Goal: Transaction & Acquisition: Book appointment/travel/reservation

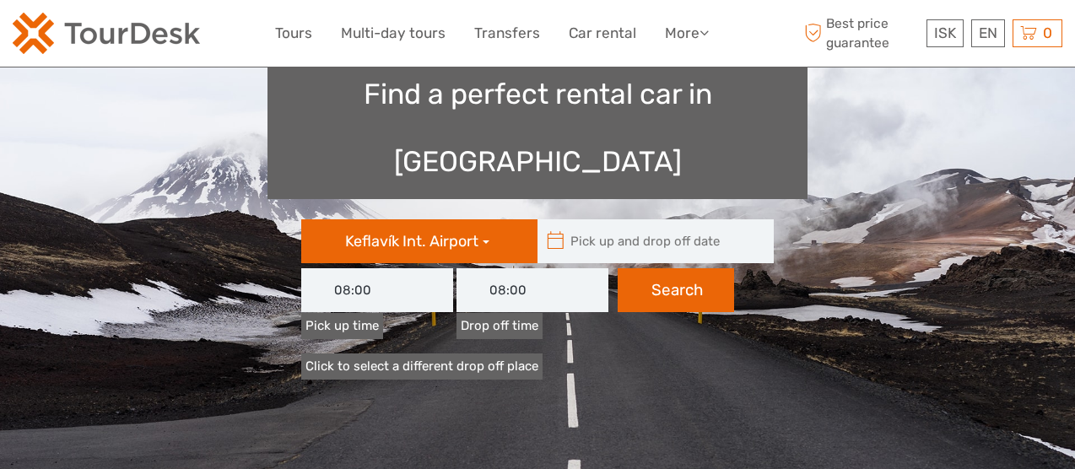
type input "[DATE]"
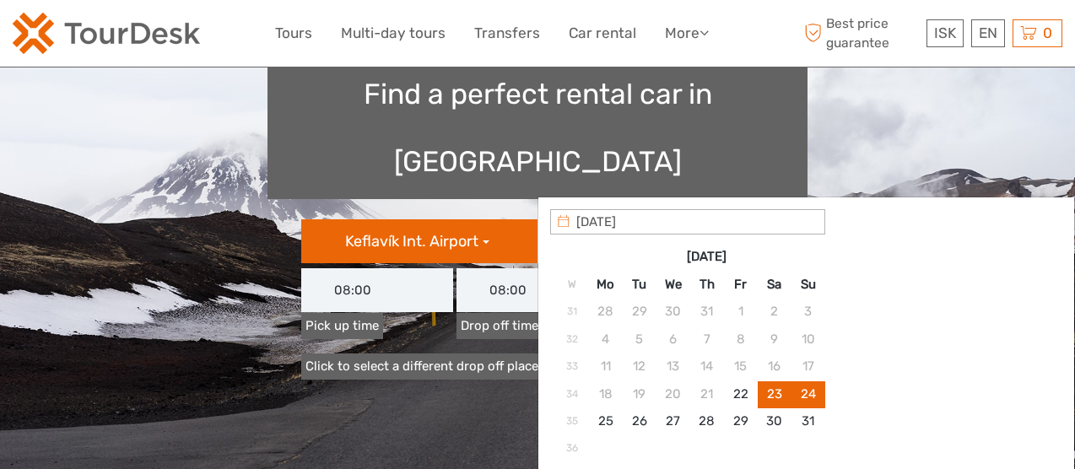
click at [643, 219] on input "text" at bounding box center [652, 241] width 228 height 44
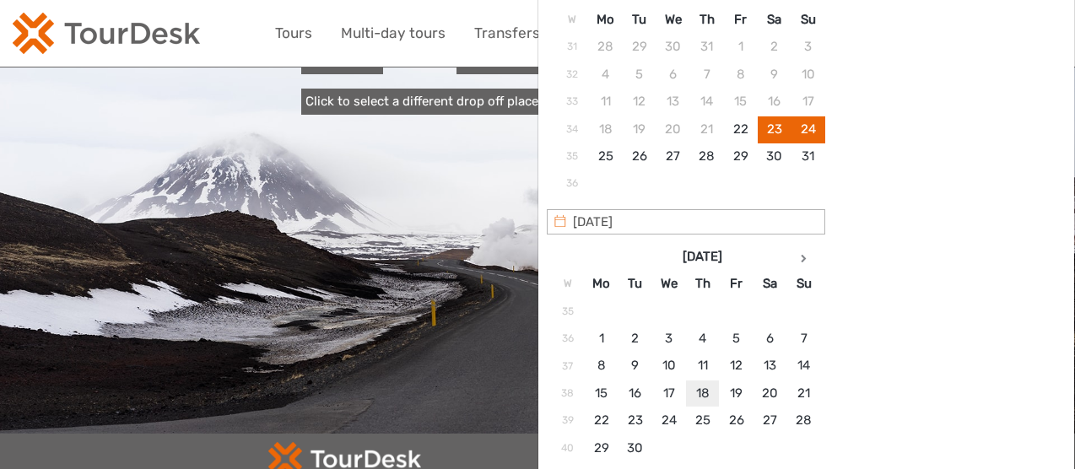
scroll to position [422, 0]
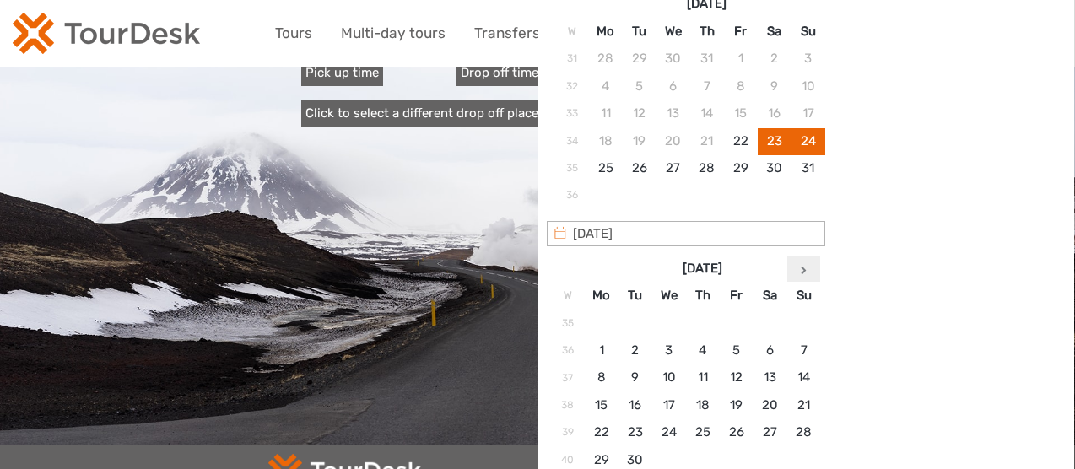
click at [804, 269] on icon at bounding box center [804, 270] width 6 height 8
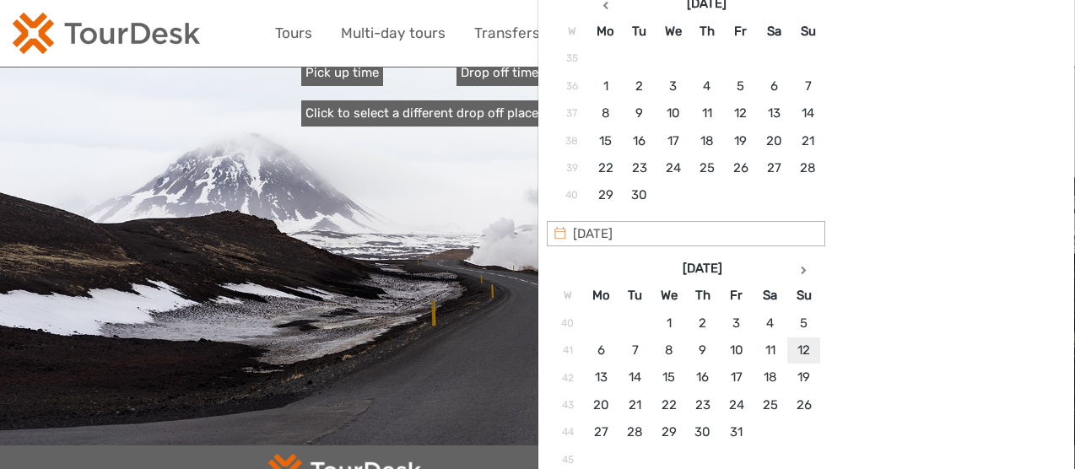
type input "[DATE]"
type input "[DATE] - [DATE]"
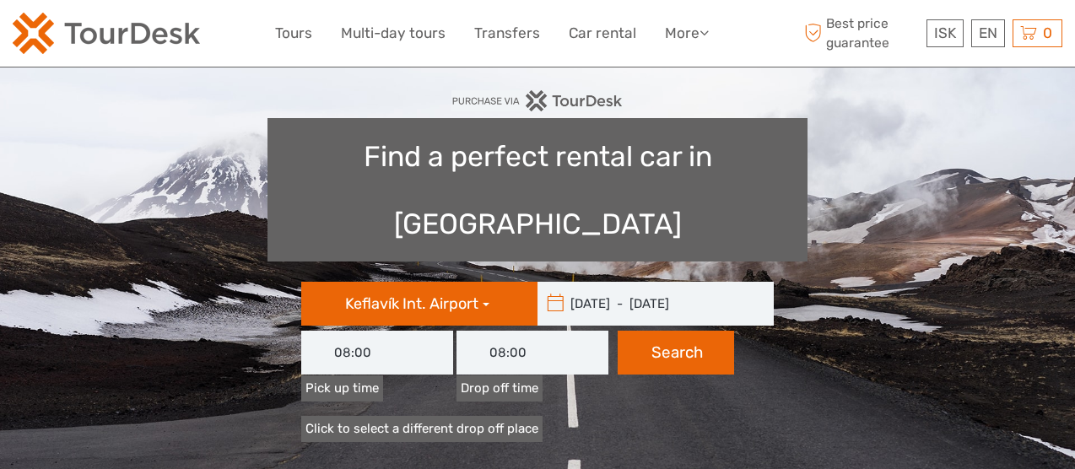
scroll to position [136, 0]
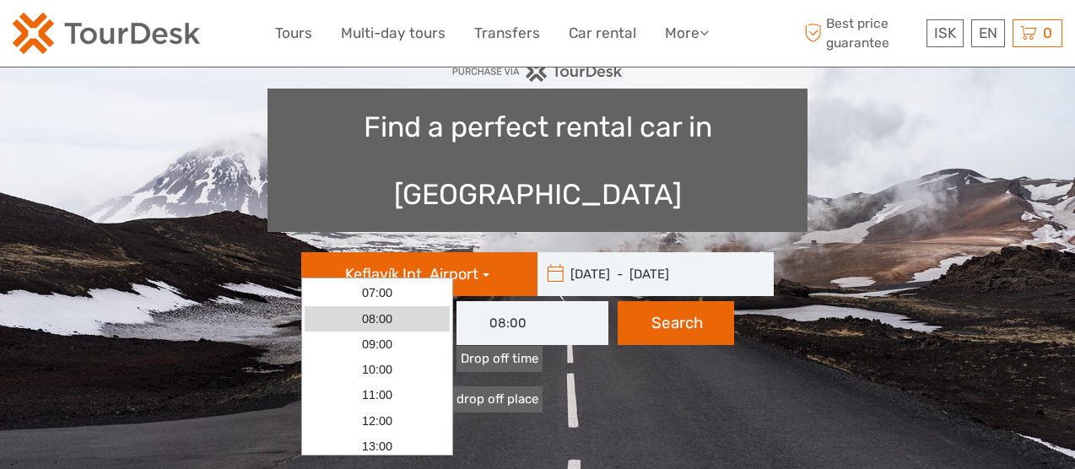
click at [372, 301] on input "08:00" at bounding box center [377, 323] width 152 height 44
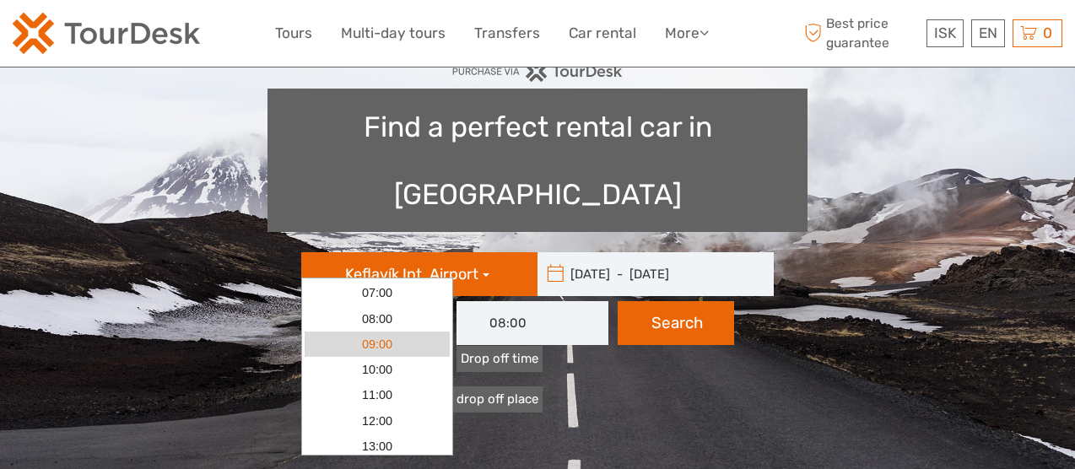
click at [398, 347] on link "09:00" at bounding box center [377, 344] width 145 height 25
type input "09:00"
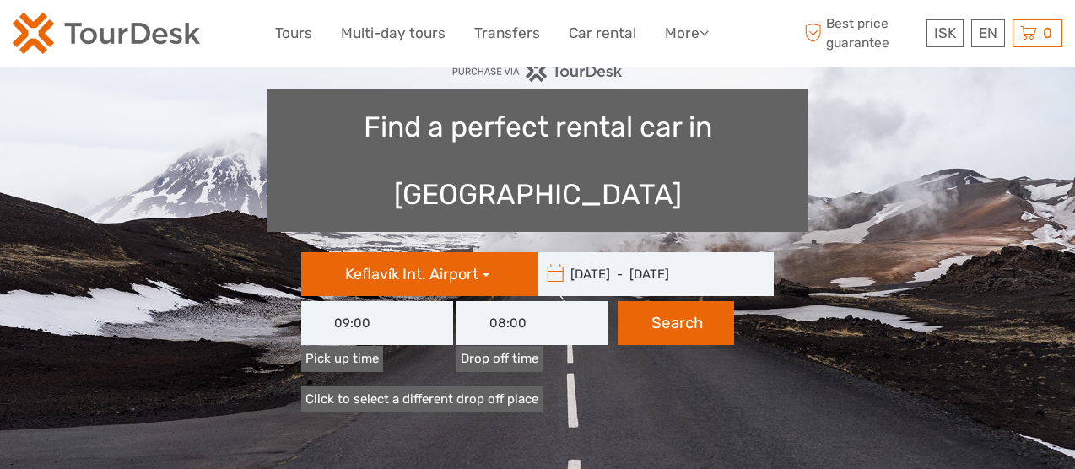
click at [532, 301] on input "08:00" at bounding box center [533, 323] width 152 height 44
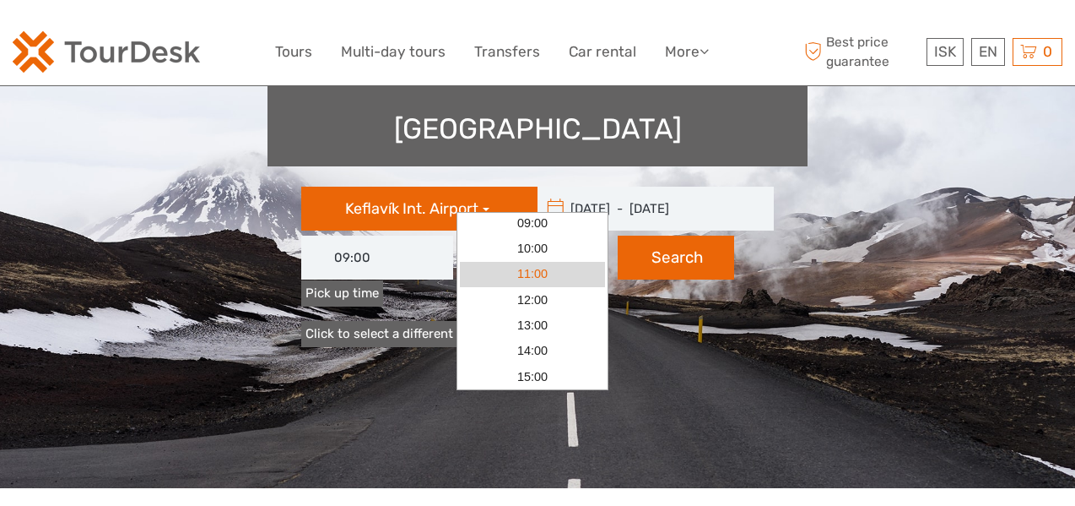
scroll to position [84, 0]
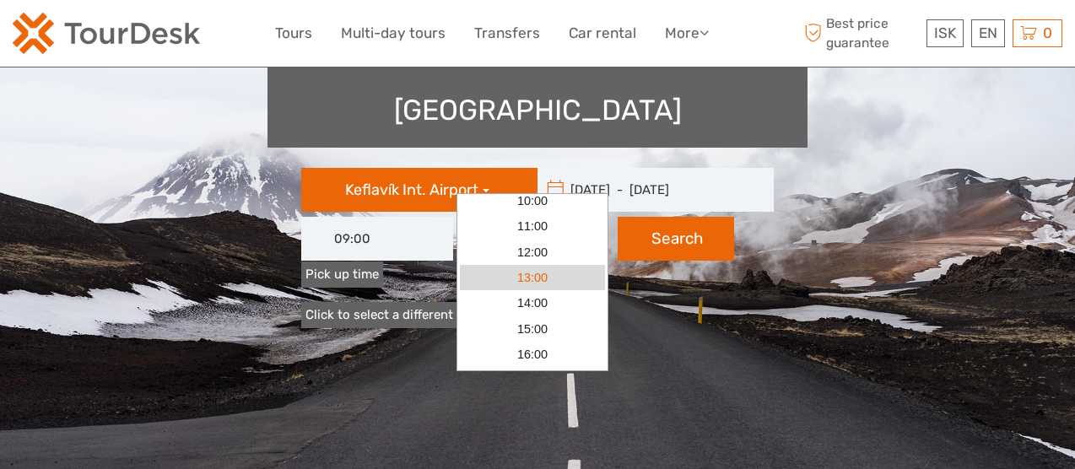
click at [534, 277] on link "13:00" at bounding box center [532, 277] width 145 height 25
type input "13:00"
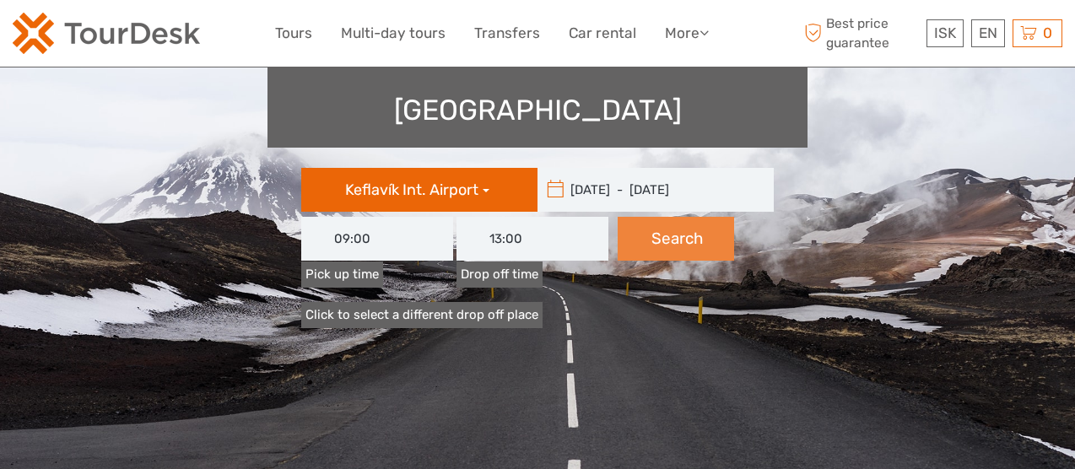
click at [679, 217] on button "Search" at bounding box center [676, 239] width 116 height 44
type input "[DATE] - [DATE]"
type input "09:00"
type input "13:00"
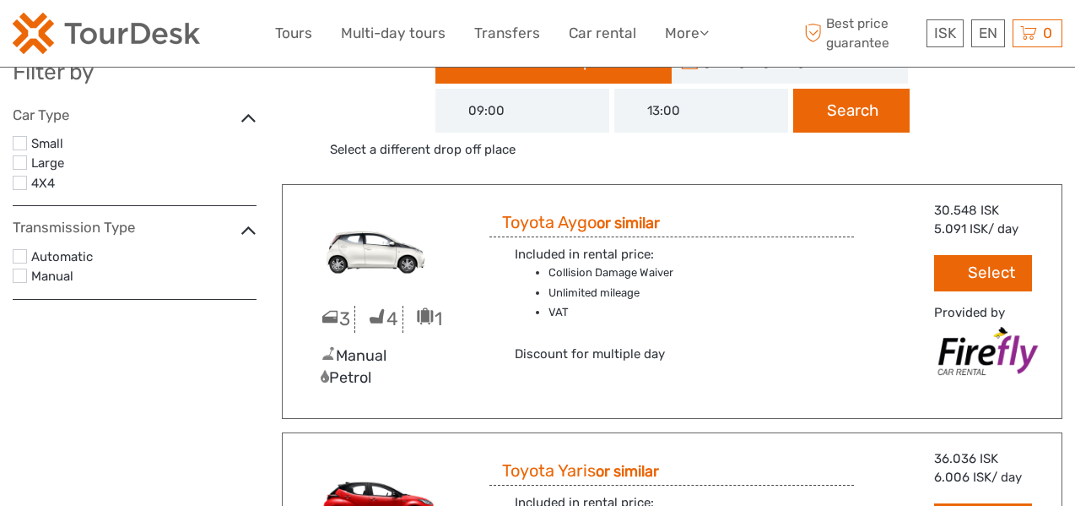
scroll to position [51, 0]
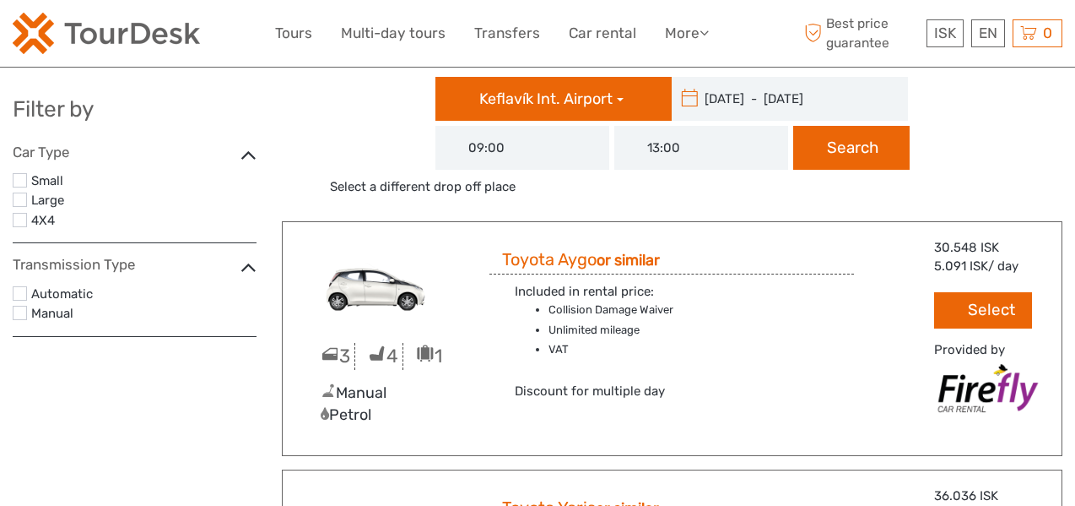
click at [22, 219] on label at bounding box center [20, 220] width 14 height 14
click at [0, 0] on input "checkbox" at bounding box center [0, 0] width 0 height 0
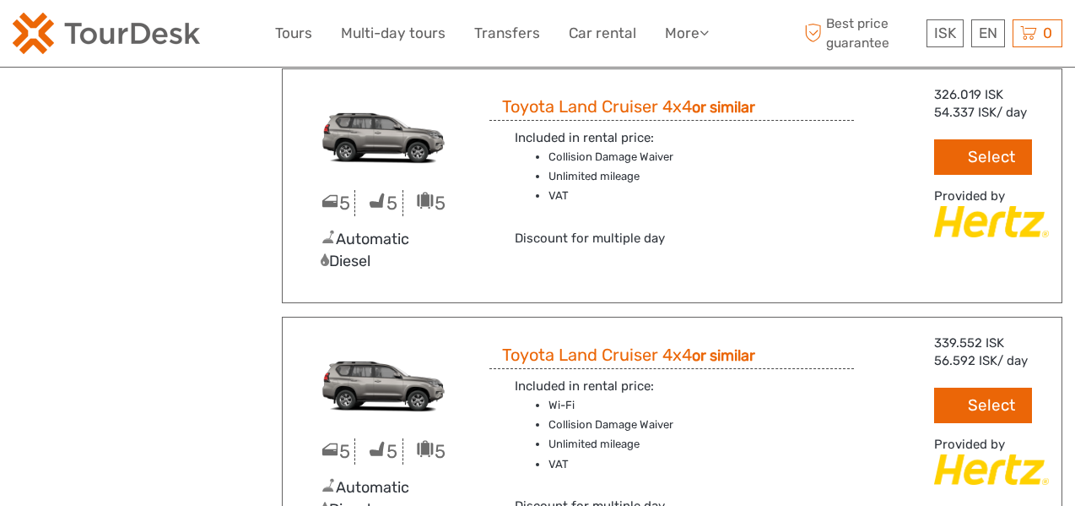
scroll to position [3630, 0]
